Goal: Navigation & Orientation: Find specific page/section

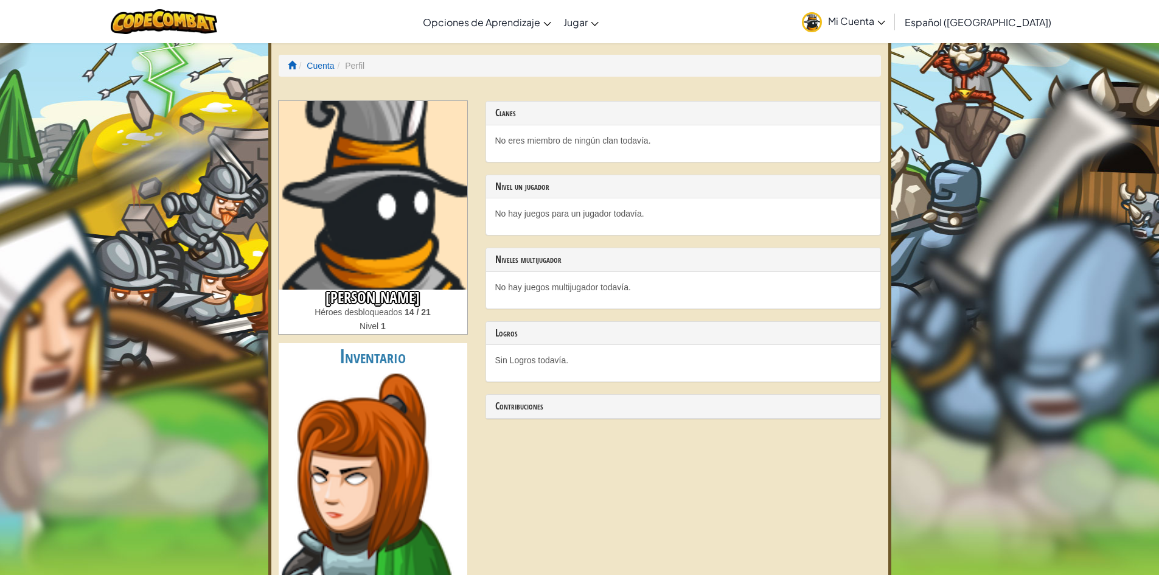
click at [853, 23] on link "Mi Cuenta" at bounding box center [844, 21] width 96 height 38
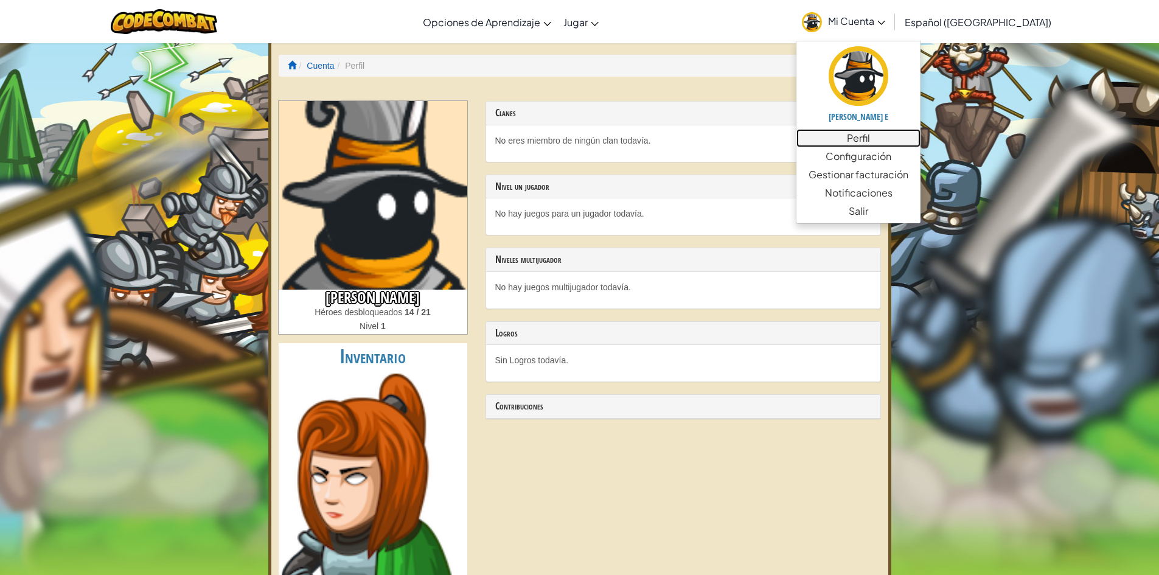
click at [857, 140] on link "Perfil" at bounding box center [859, 138] width 124 height 18
click at [842, 176] on link "Gestionar facturación" at bounding box center [859, 175] width 124 height 18
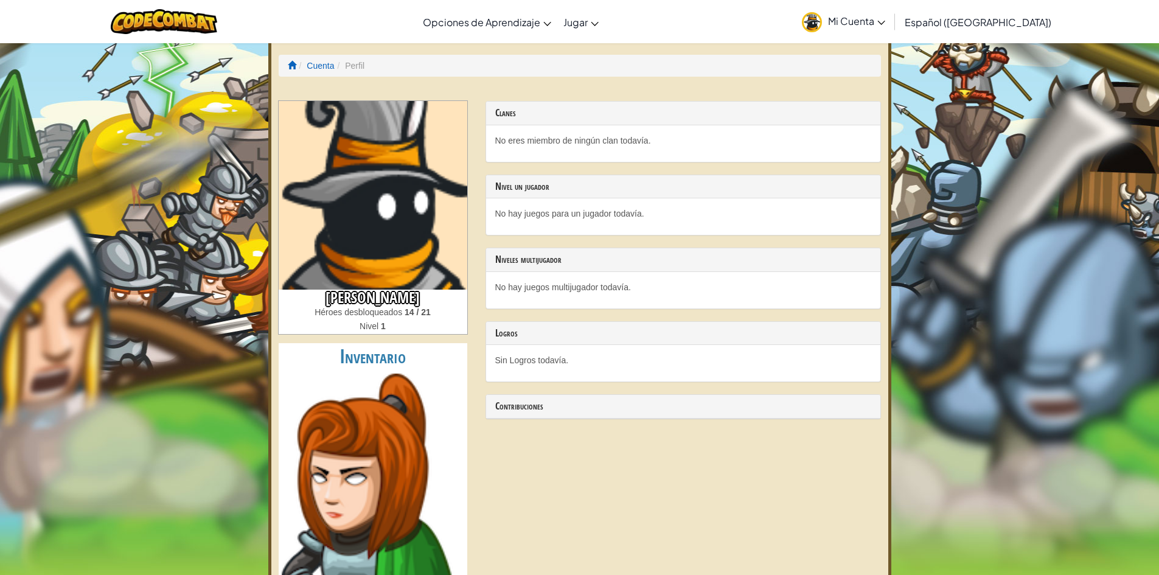
click at [885, 26] on span "Mi Cuenta" at bounding box center [856, 21] width 57 height 13
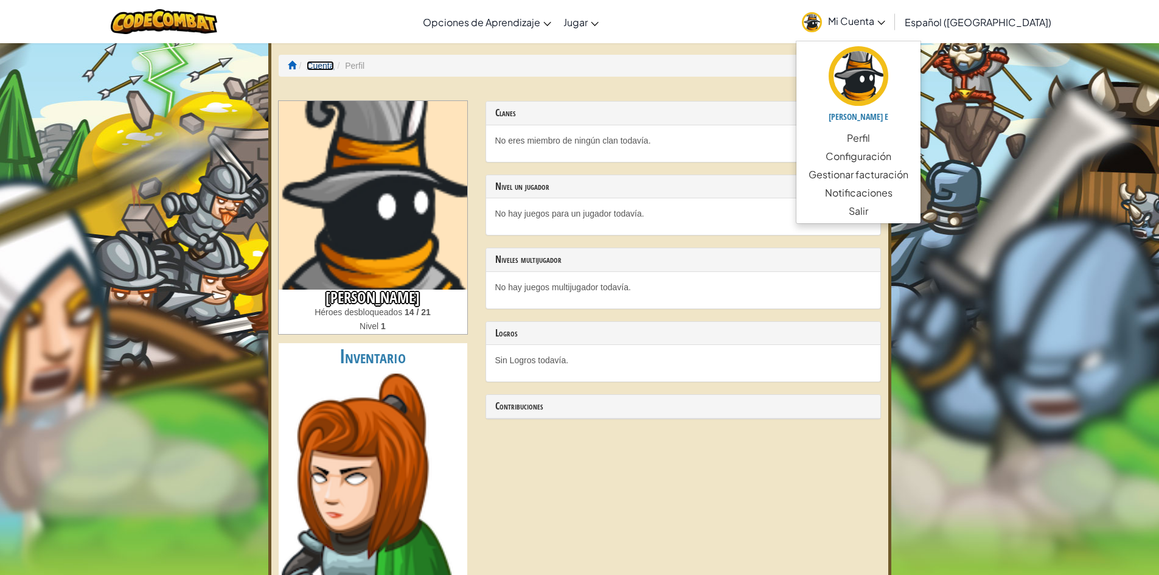
click at [318, 70] on link "Cuenta" at bounding box center [320, 66] width 27 height 10
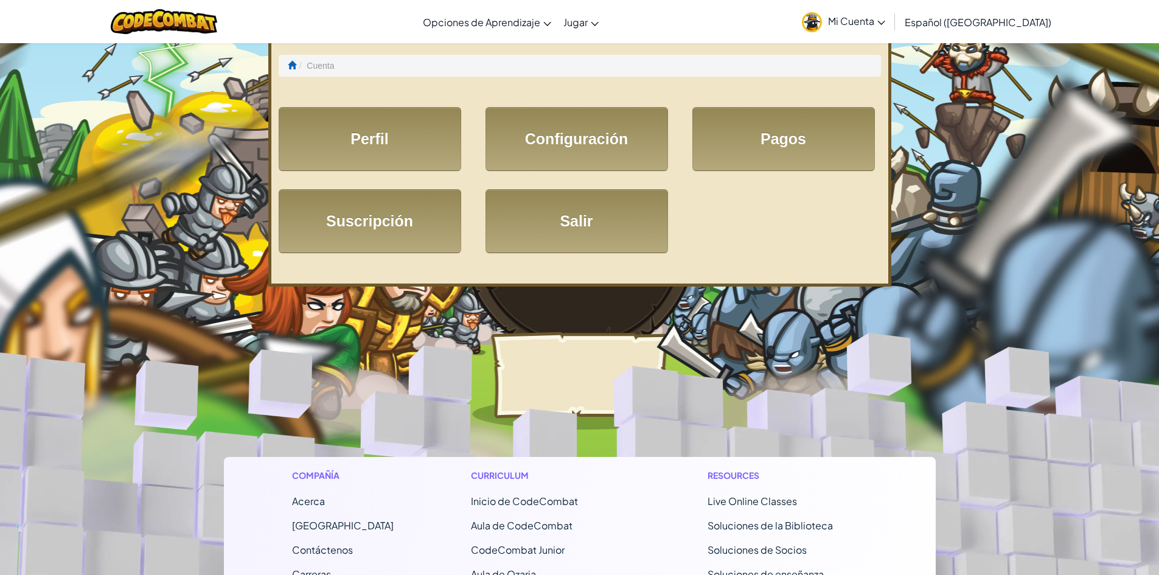
click at [330, 68] on li "Cuenta" at bounding box center [315, 66] width 38 height 12
click at [294, 65] on span at bounding box center [292, 65] width 9 height 9
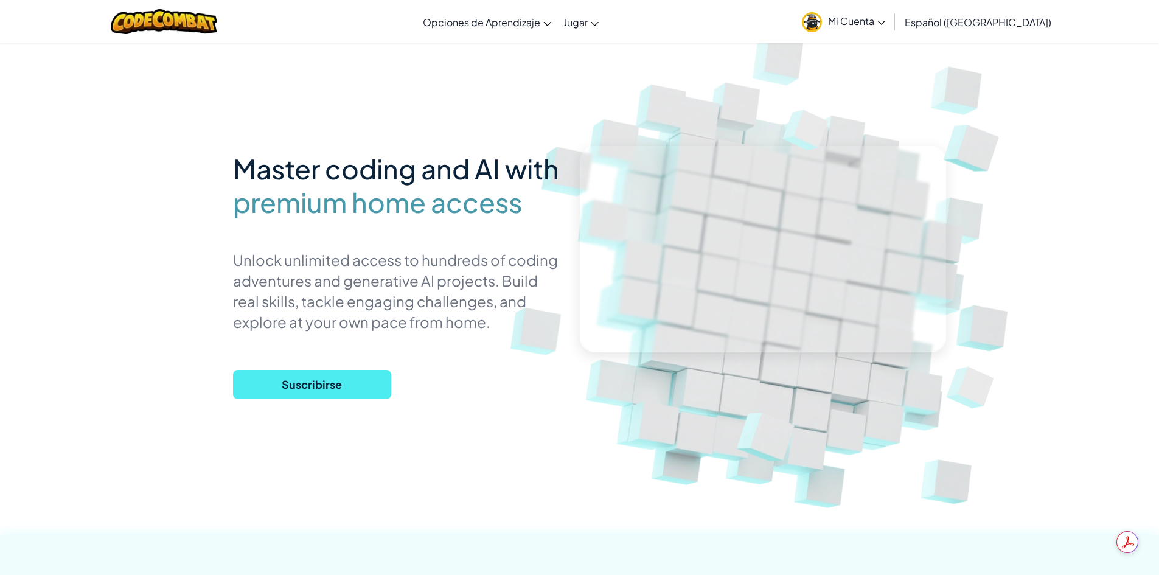
click at [885, 18] on span "Mi Cuenta" at bounding box center [856, 21] width 57 height 13
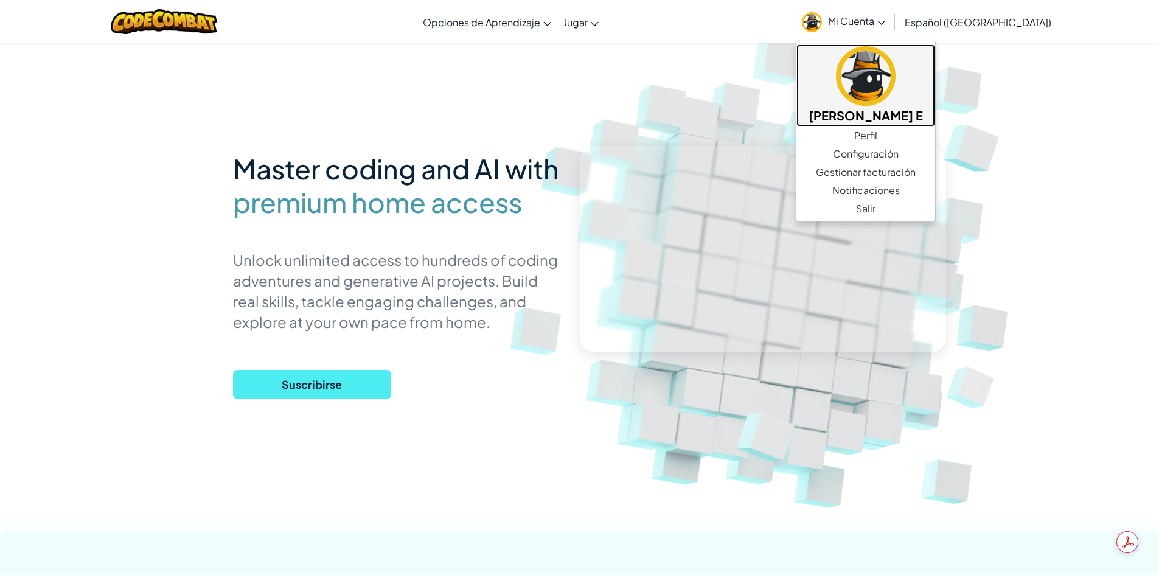
click at [877, 88] on link "[PERSON_NAME] E" at bounding box center [866, 85] width 139 height 82
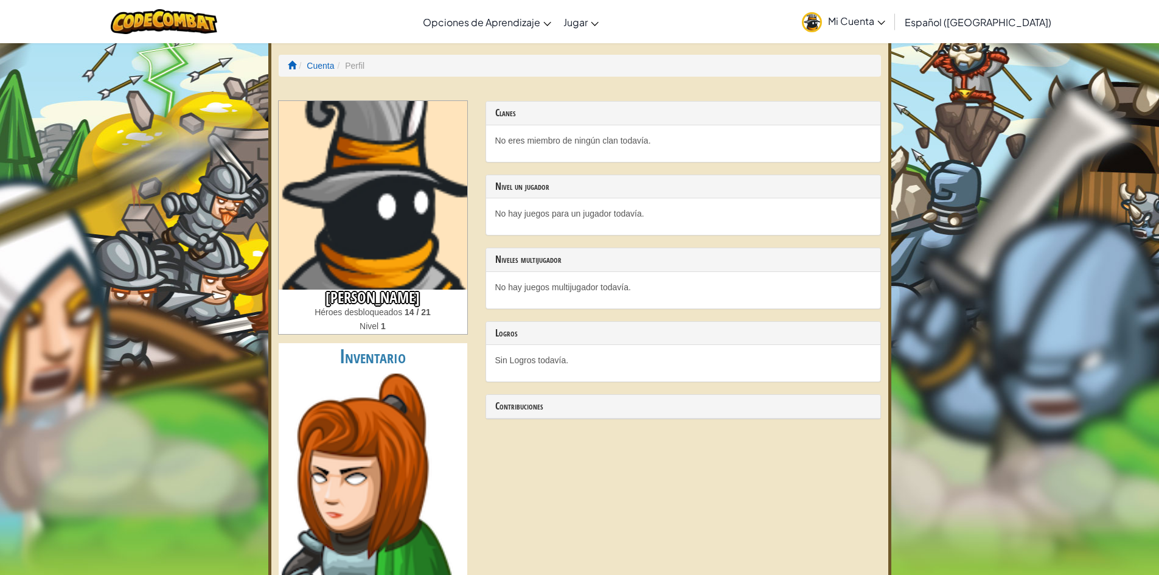
click at [865, 15] on span "Mi Cuenta" at bounding box center [856, 21] width 57 height 13
